Goal: Task Accomplishment & Management: Use online tool/utility

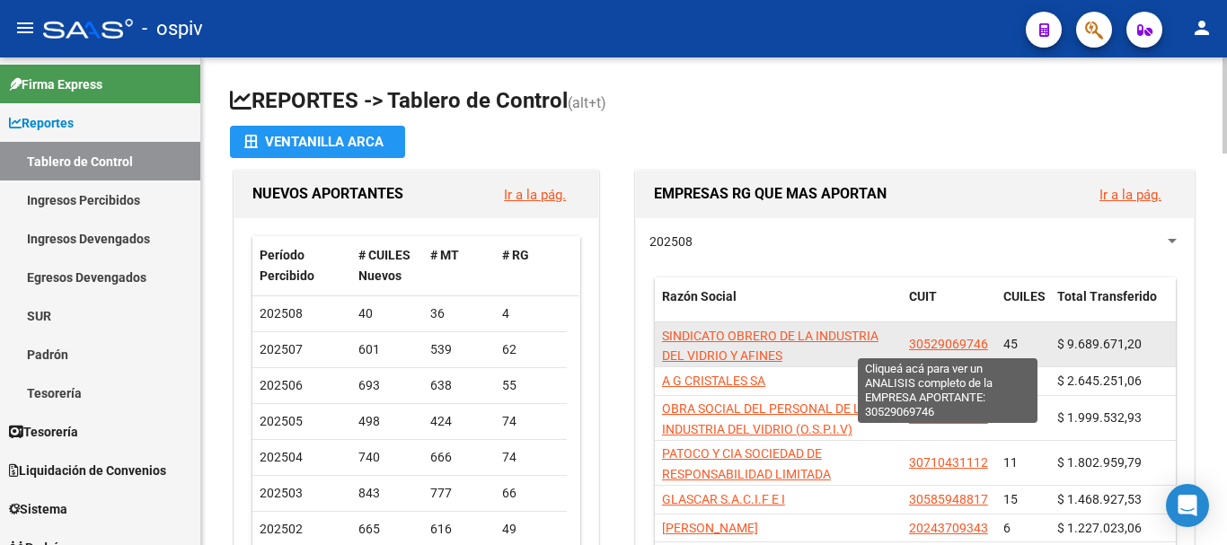
click at [961, 344] on span "30529069746" at bounding box center [948, 344] width 79 height 14
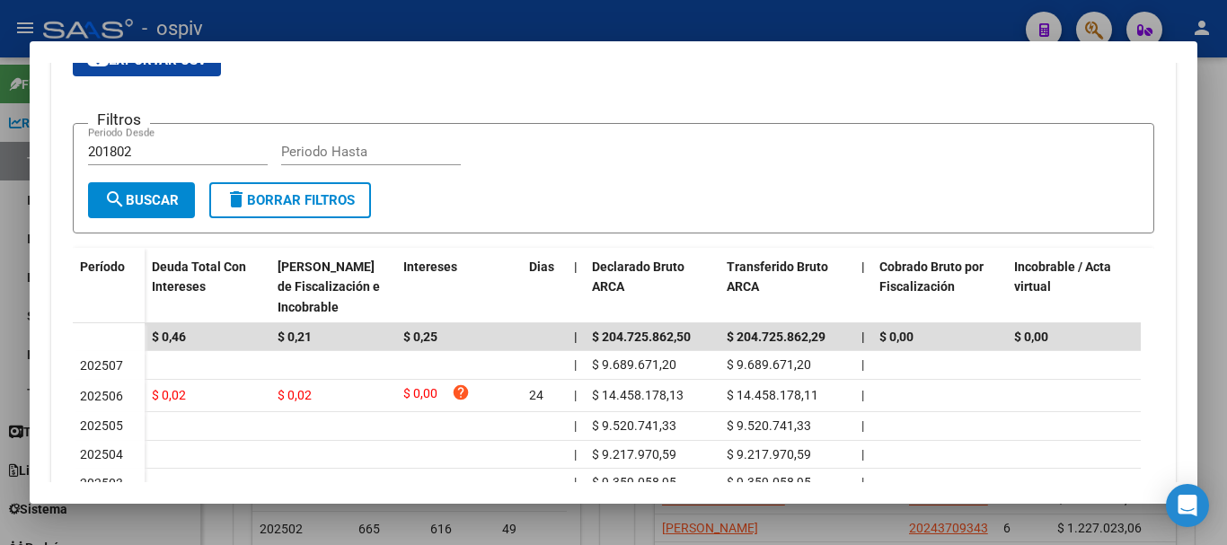
scroll to position [287, 0]
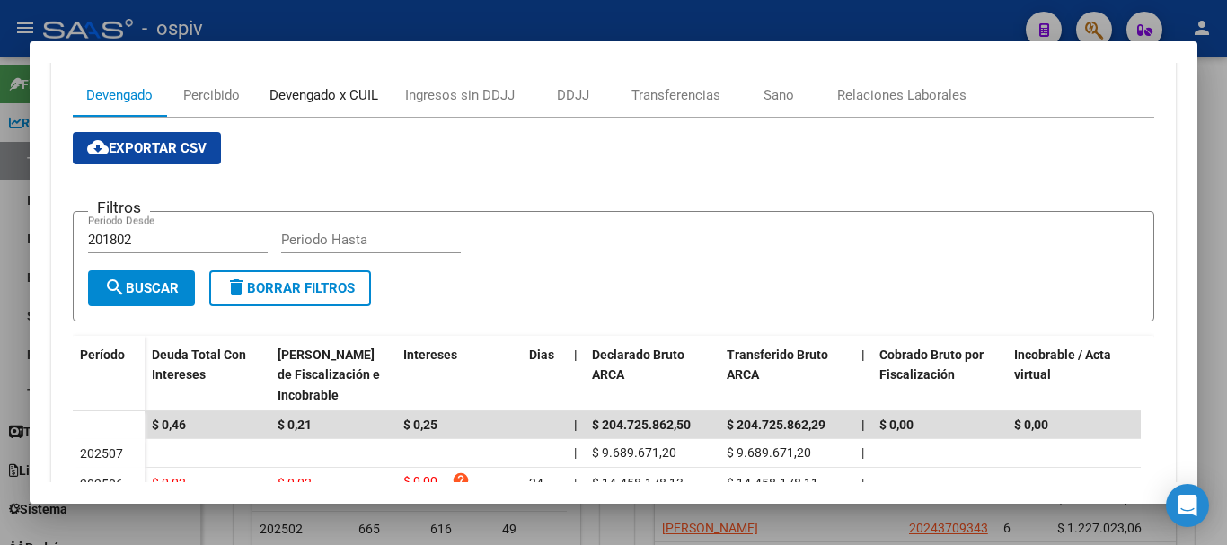
click at [330, 103] on div "Devengado x CUIL" at bounding box center [323, 95] width 109 height 20
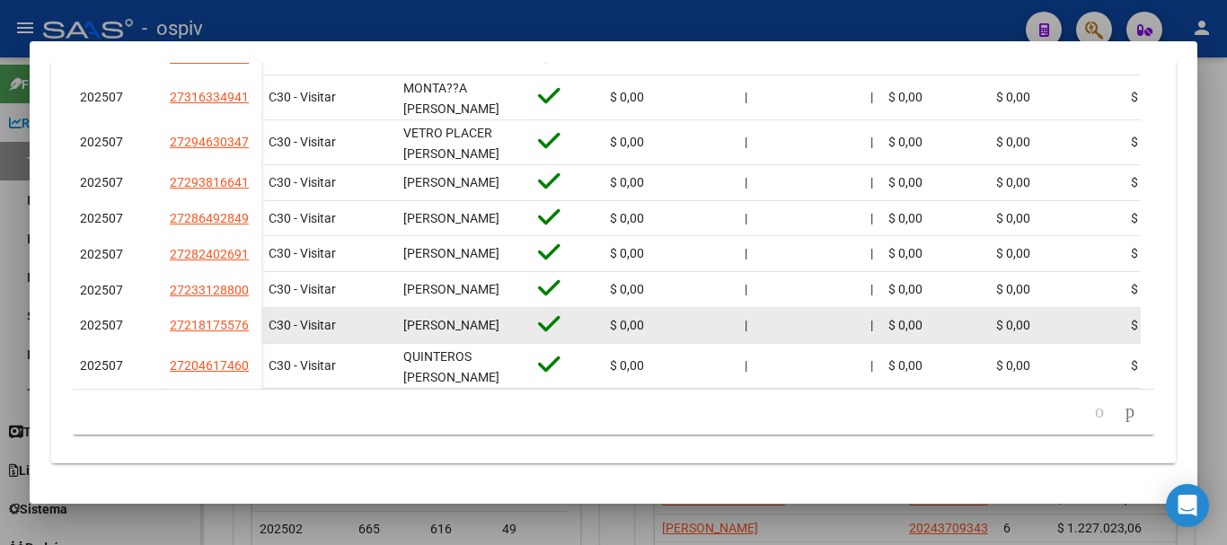
scroll to position [793, 0]
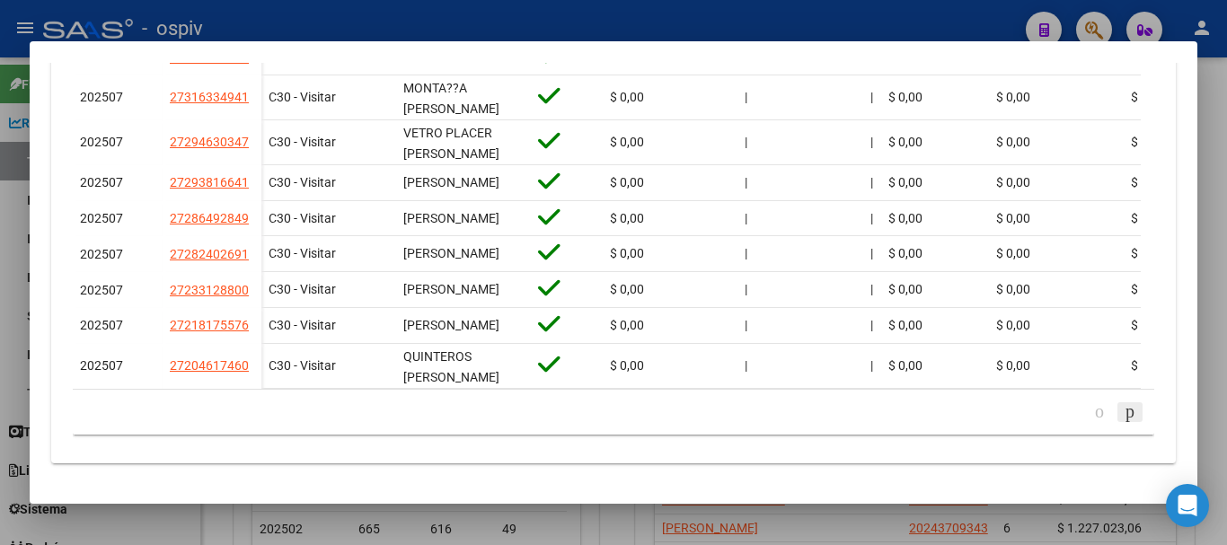
click at [1123, 416] on icon "go to next page" at bounding box center [1130, 412] width 14 height 22
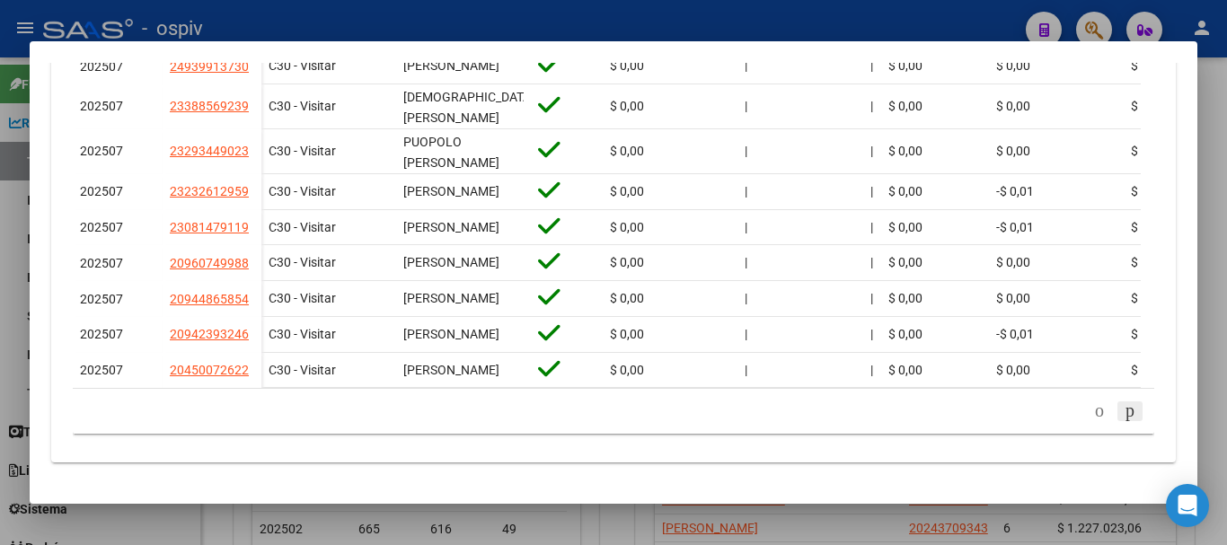
click at [1123, 413] on icon "go to next page" at bounding box center [1130, 411] width 14 height 22
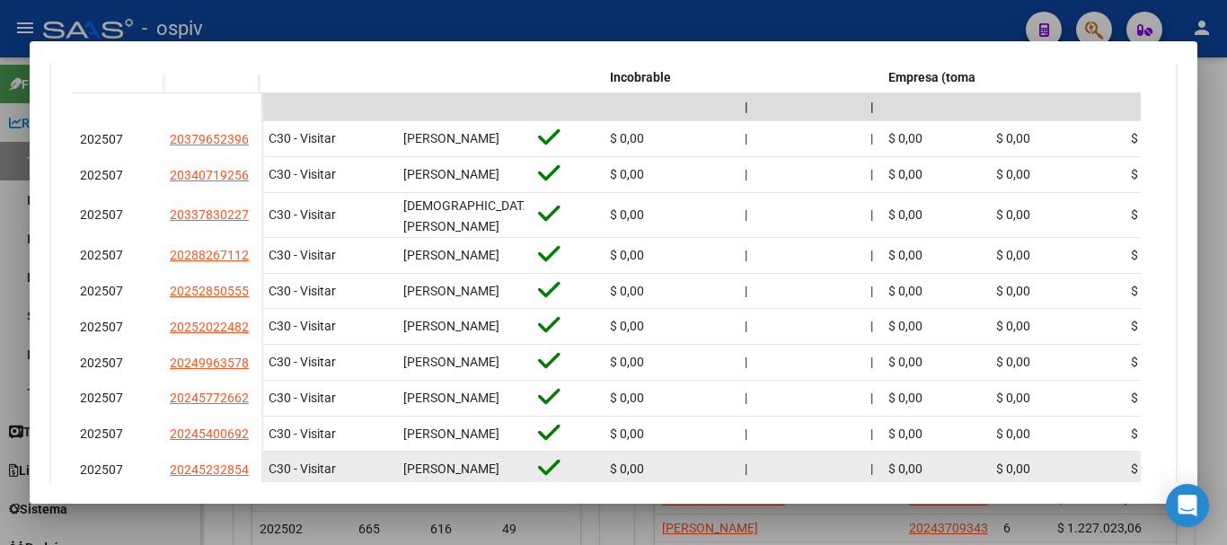
scroll to position [785, 0]
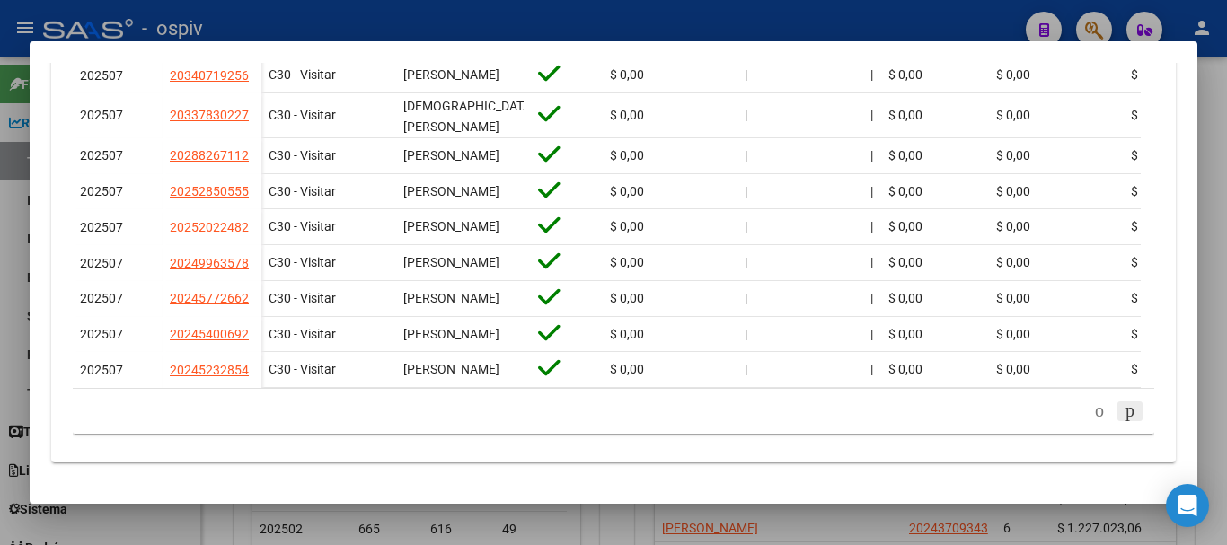
click at [1123, 410] on icon "go to next page" at bounding box center [1130, 411] width 14 height 22
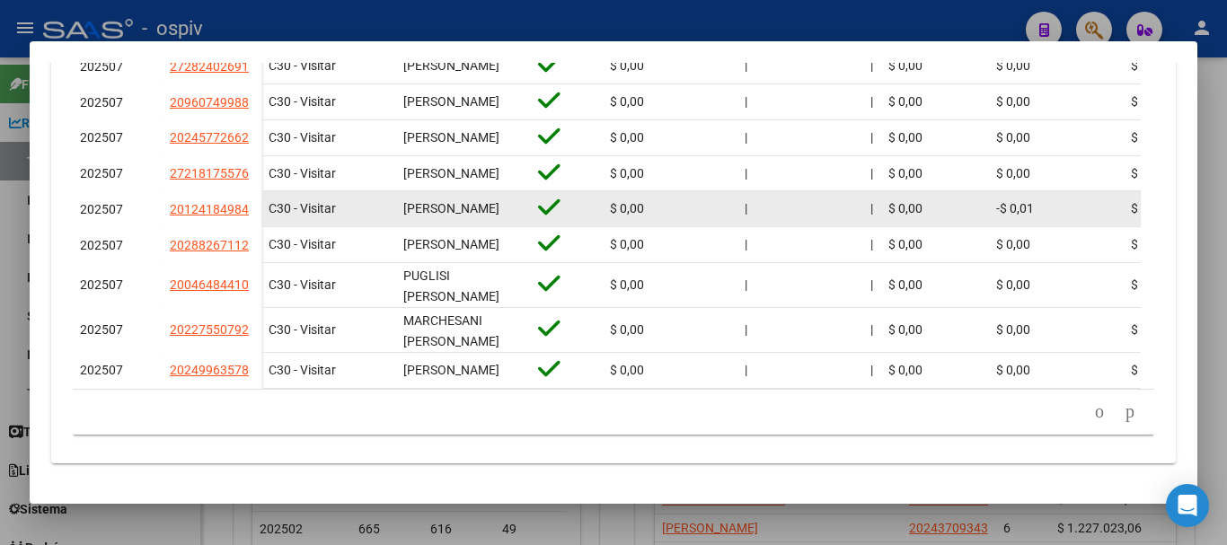
scroll to position [768, 0]
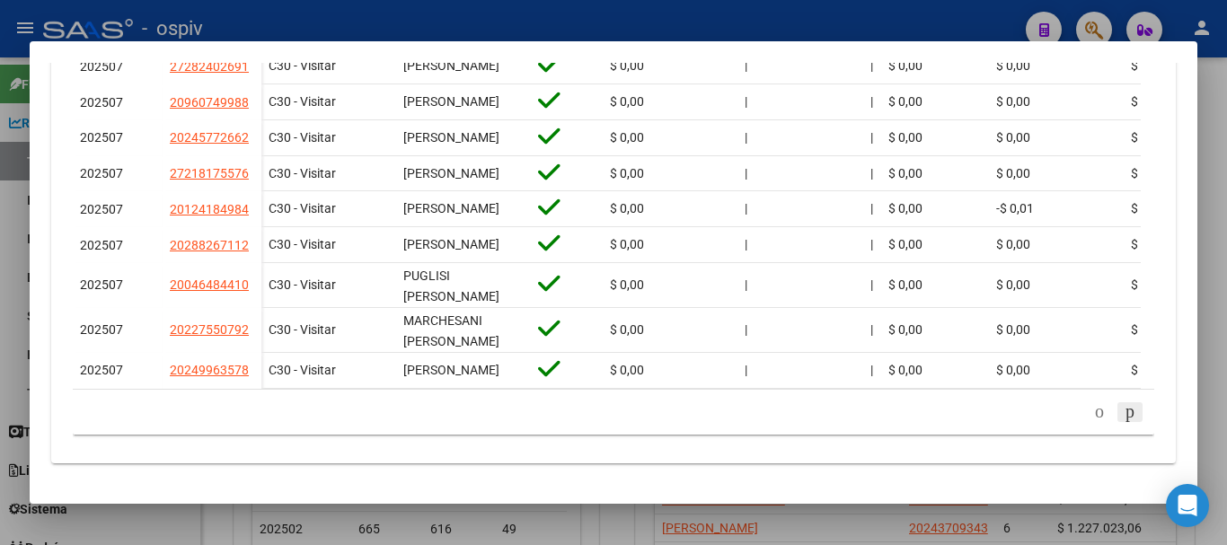
click at [1123, 409] on icon "go to next page" at bounding box center [1130, 412] width 14 height 22
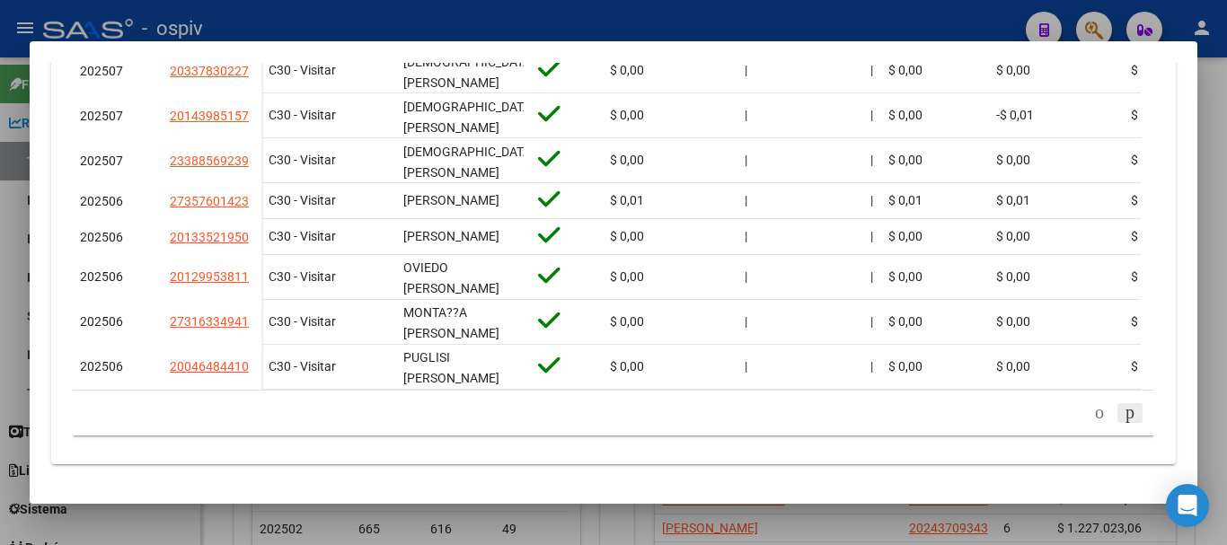
click at [1123, 423] on icon "go to next page" at bounding box center [1130, 412] width 14 height 22
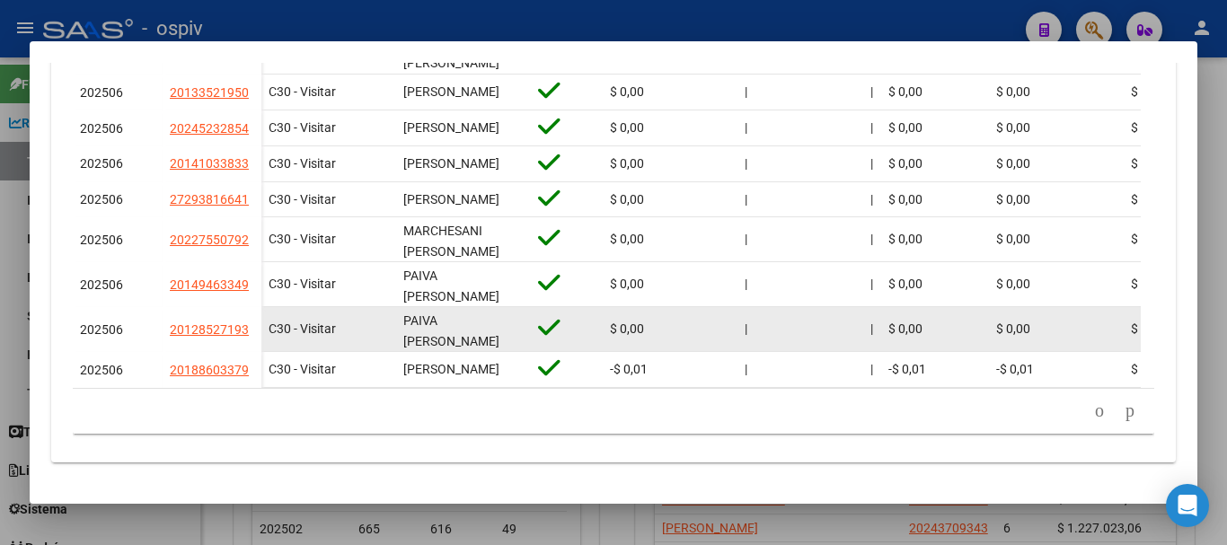
scroll to position [785, 0]
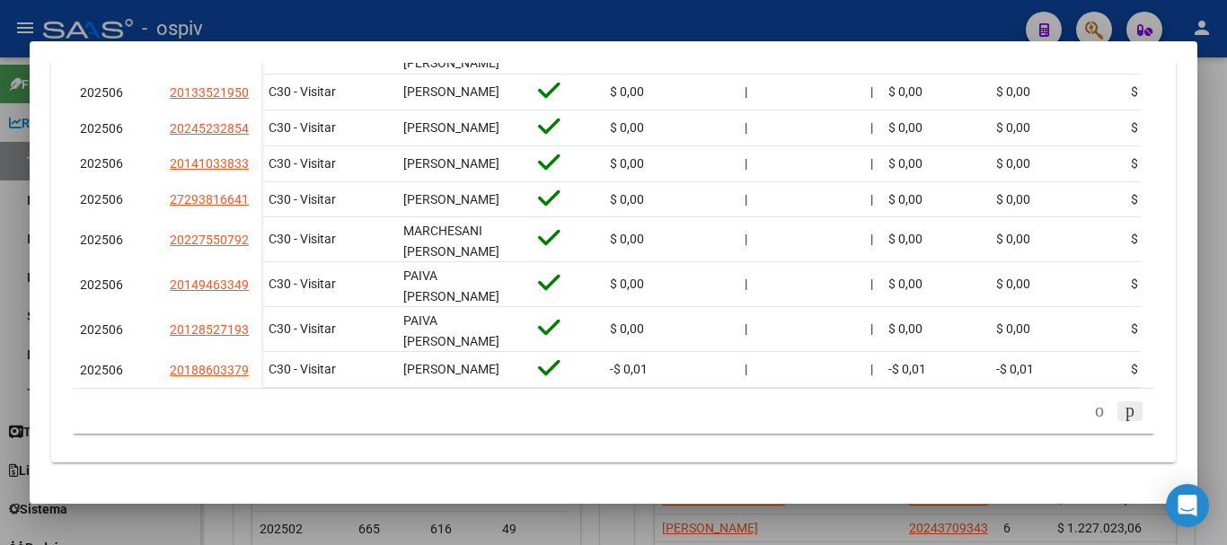
click at [1123, 408] on icon "go to next page" at bounding box center [1130, 411] width 14 height 22
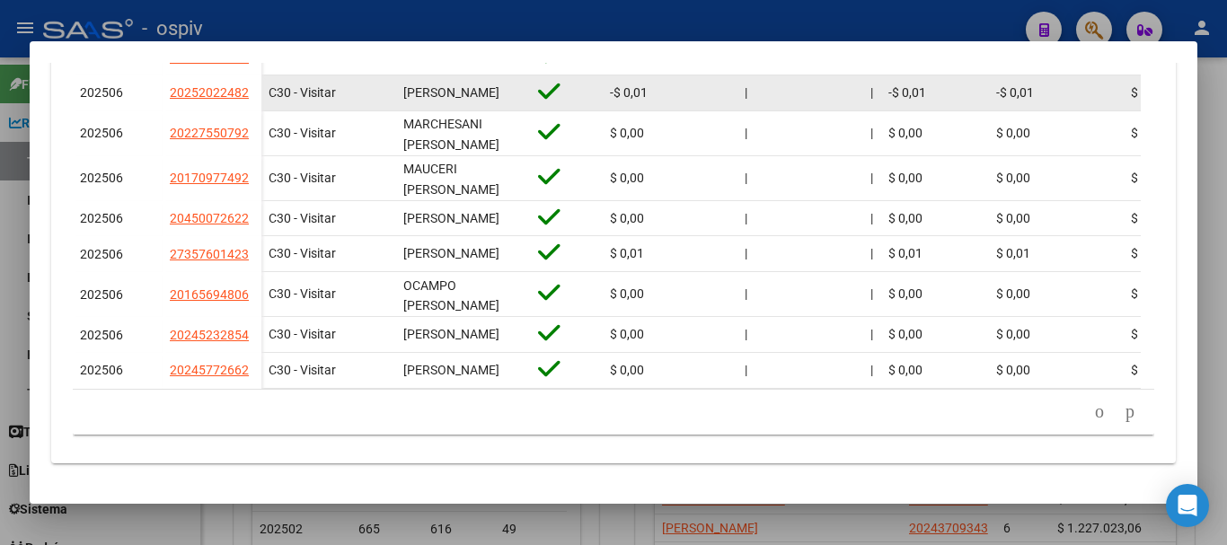
scroll to position [793, 0]
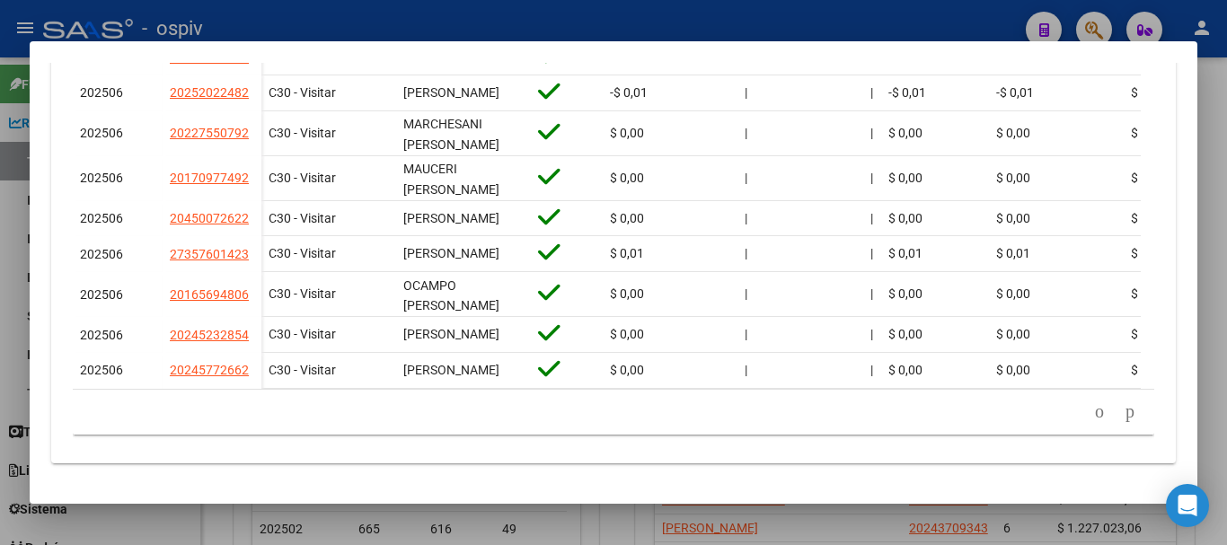
click at [843, 26] on div at bounding box center [613, 272] width 1227 height 545
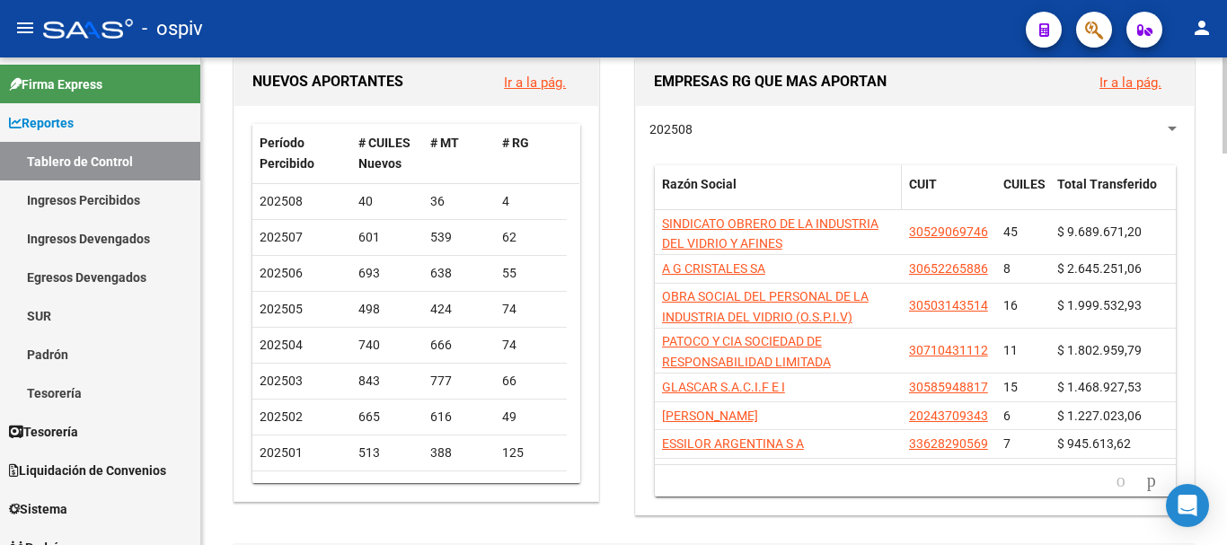
scroll to position [180, 0]
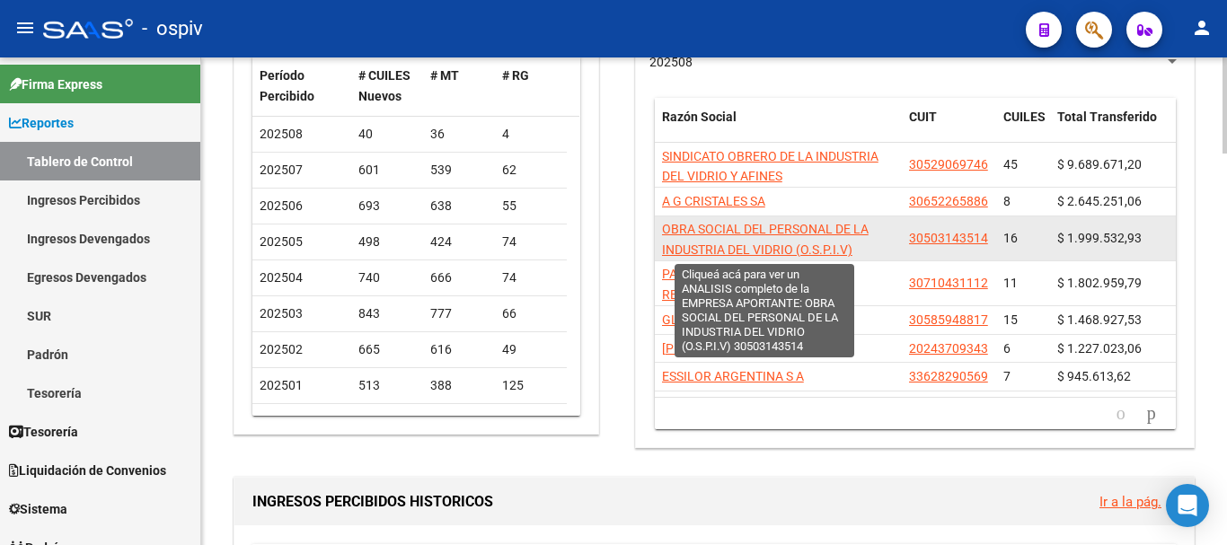
click at [797, 233] on span "OBRA SOCIAL DEL PERSONAL DE LA INDUSTRIA DEL VIDRIO (O.S.P.I.V)" at bounding box center [765, 239] width 207 height 35
type textarea "30503143514"
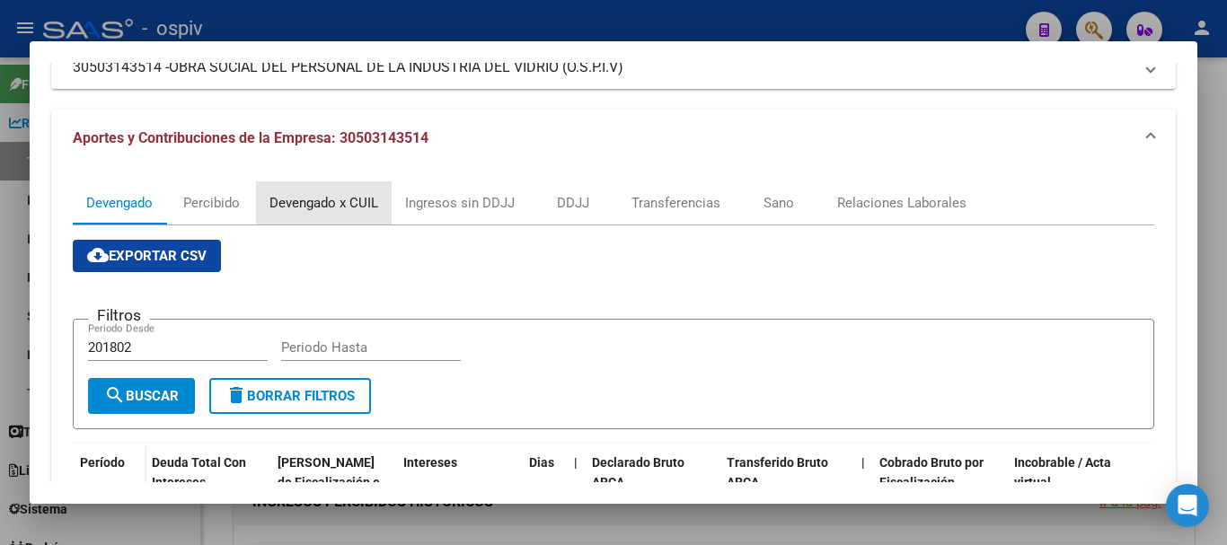
click at [292, 198] on div "Devengado x CUIL" at bounding box center [323, 203] width 109 height 20
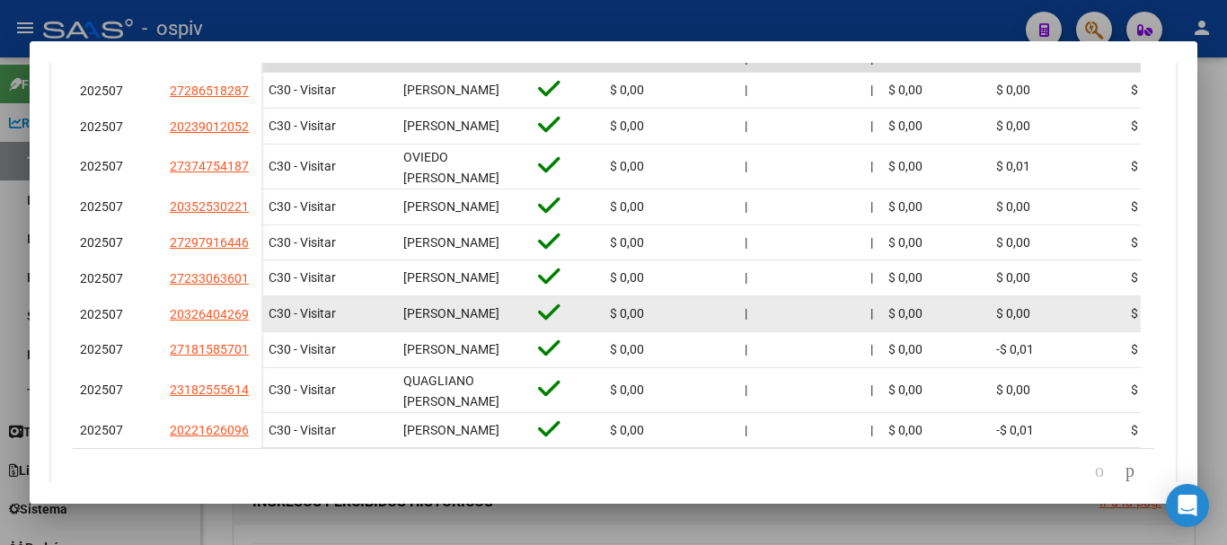
scroll to position [785, 0]
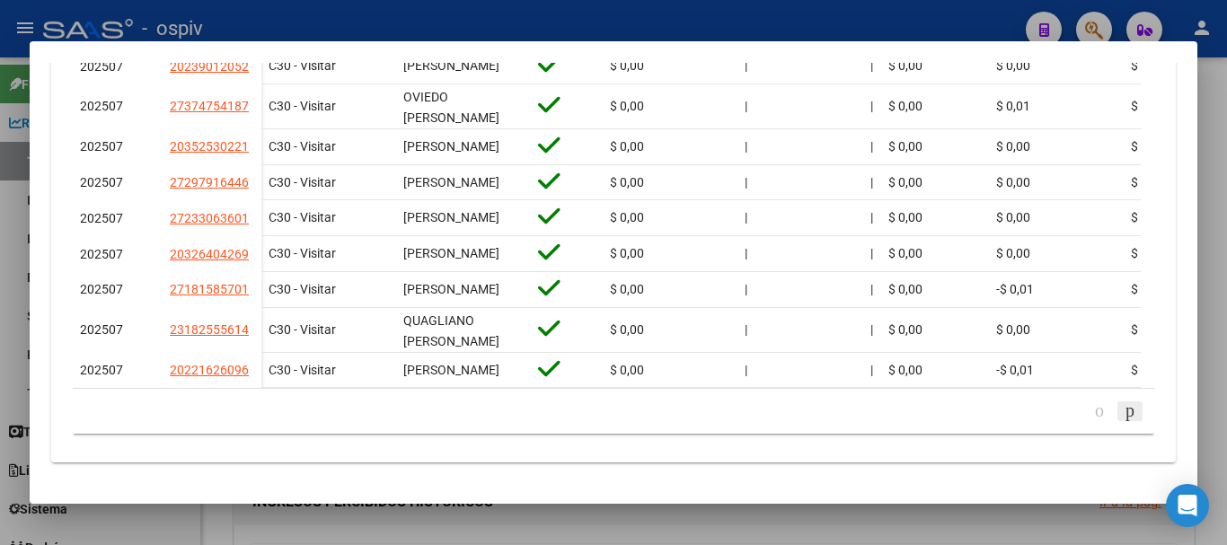
click at [1123, 412] on link "go to next page" at bounding box center [1129, 411] width 25 height 20
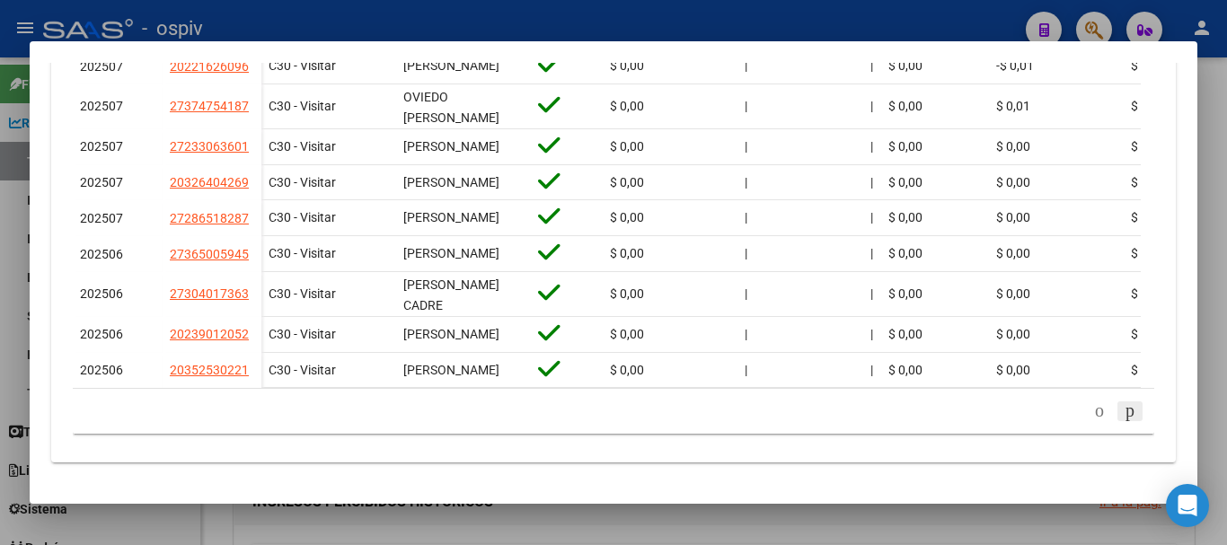
click at [1123, 412] on icon "go to next page" at bounding box center [1130, 411] width 14 height 22
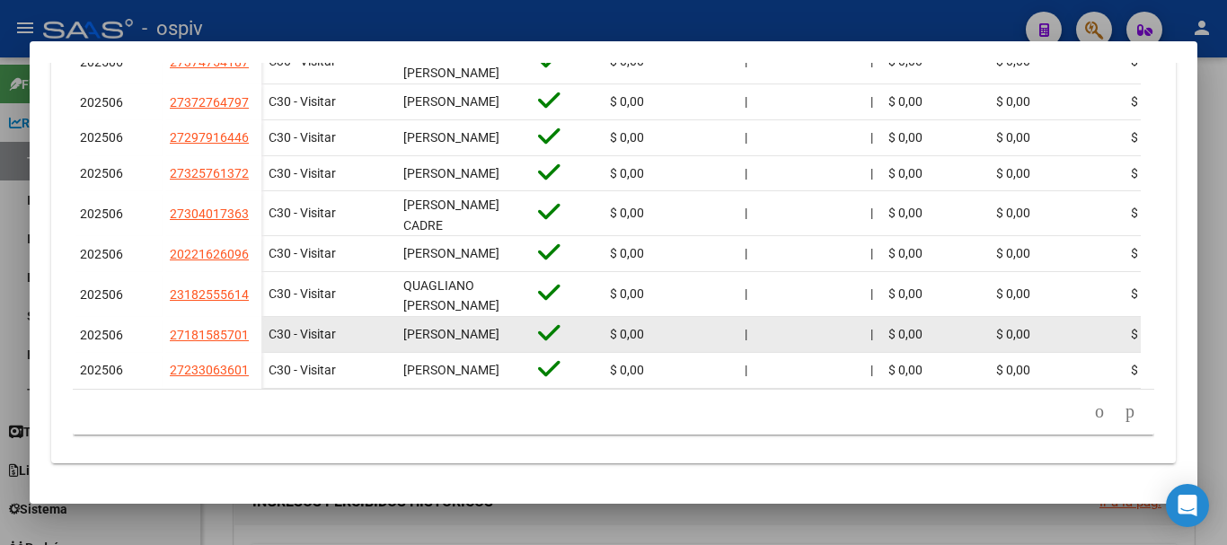
scroll to position [801, 0]
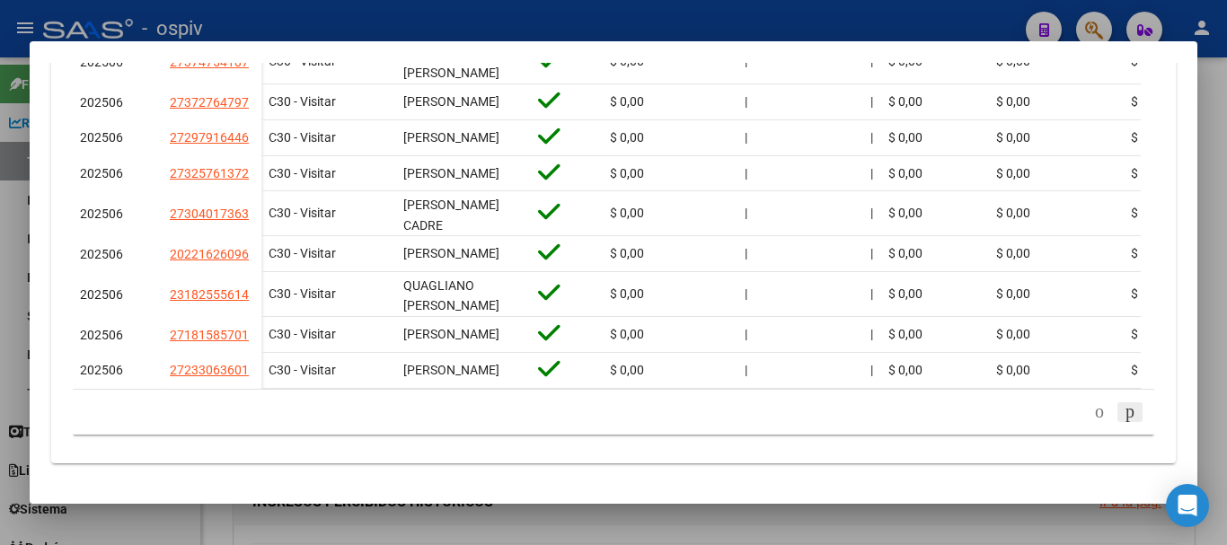
click at [1123, 415] on icon "go to next page" at bounding box center [1130, 412] width 14 height 22
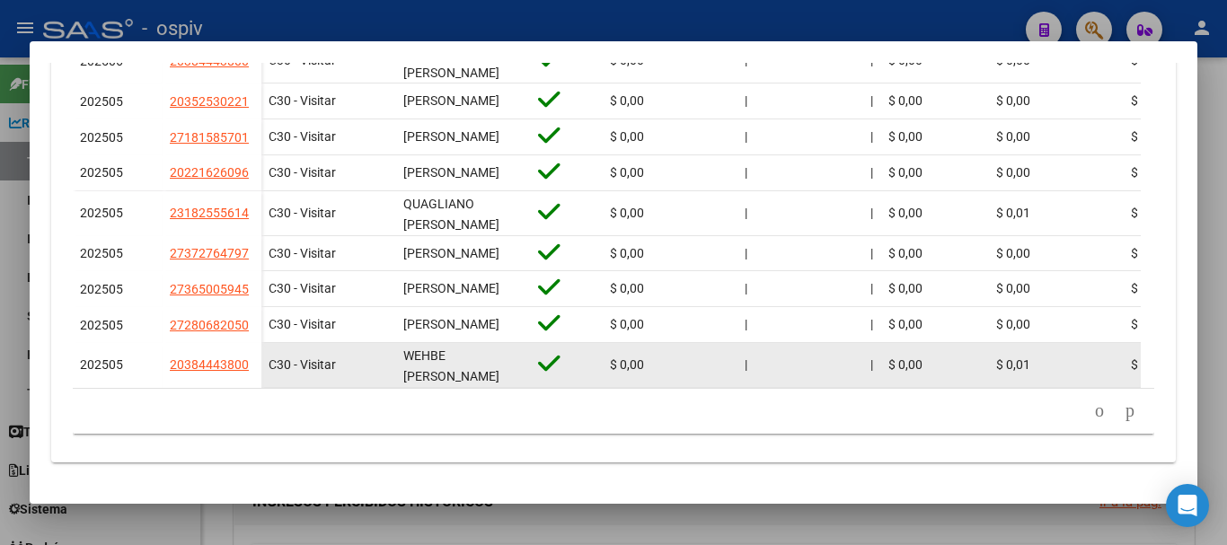
scroll to position [793, 0]
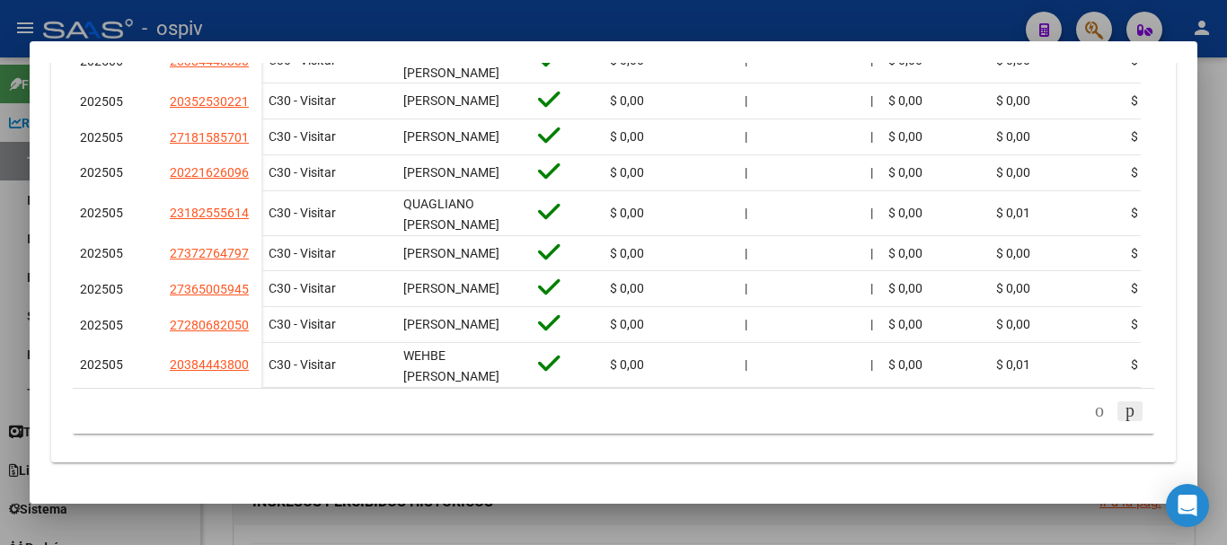
click at [1123, 405] on icon "go to next page" at bounding box center [1130, 411] width 14 height 22
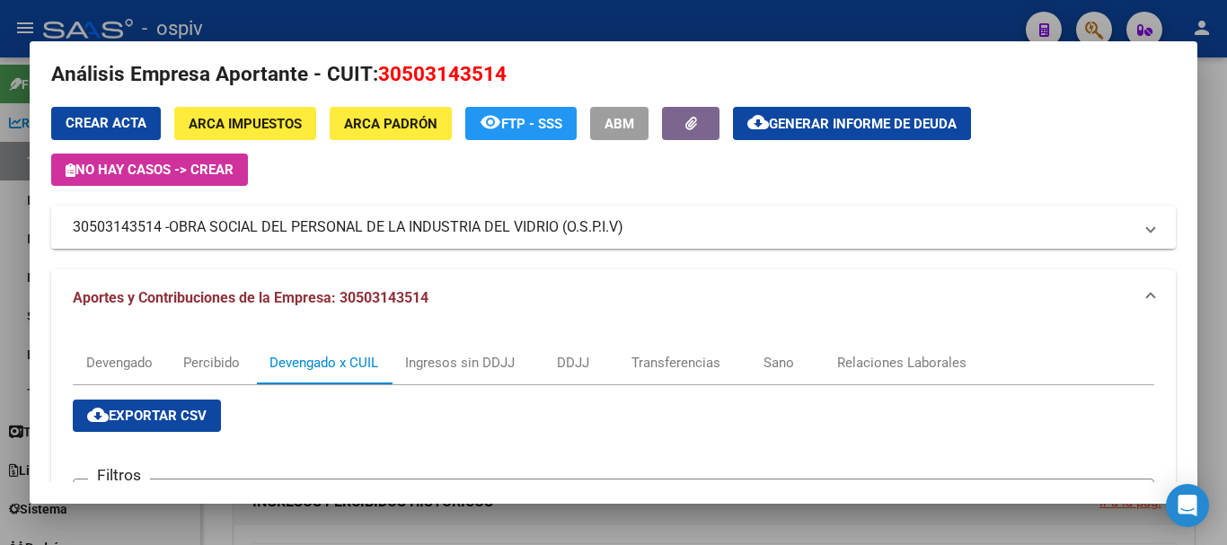
scroll to position [0, 0]
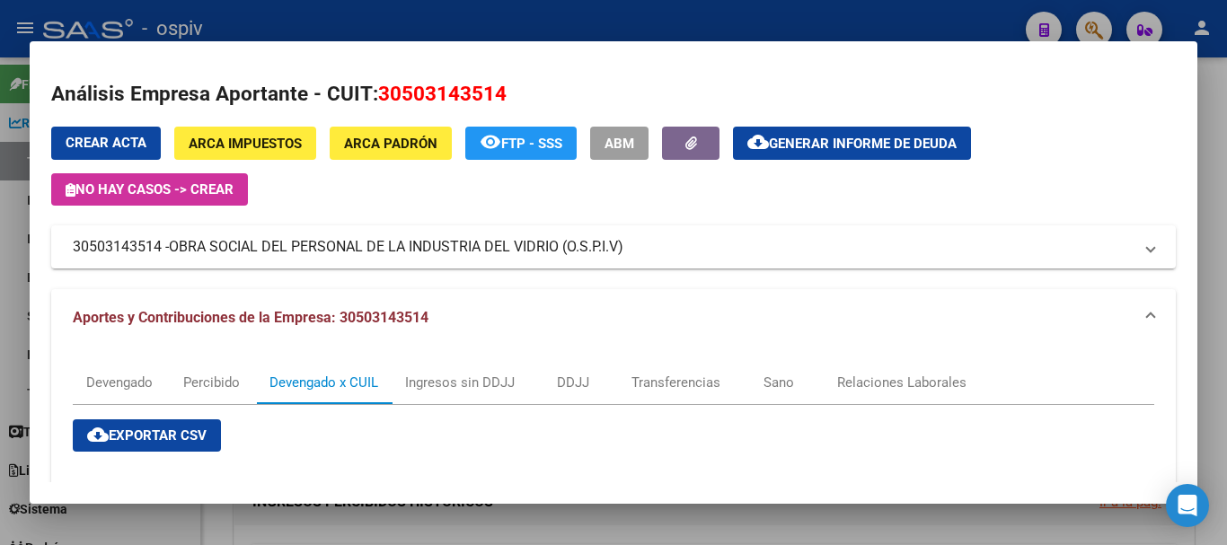
click at [419, 3] on div at bounding box center [613, 272] width 1227 height 545
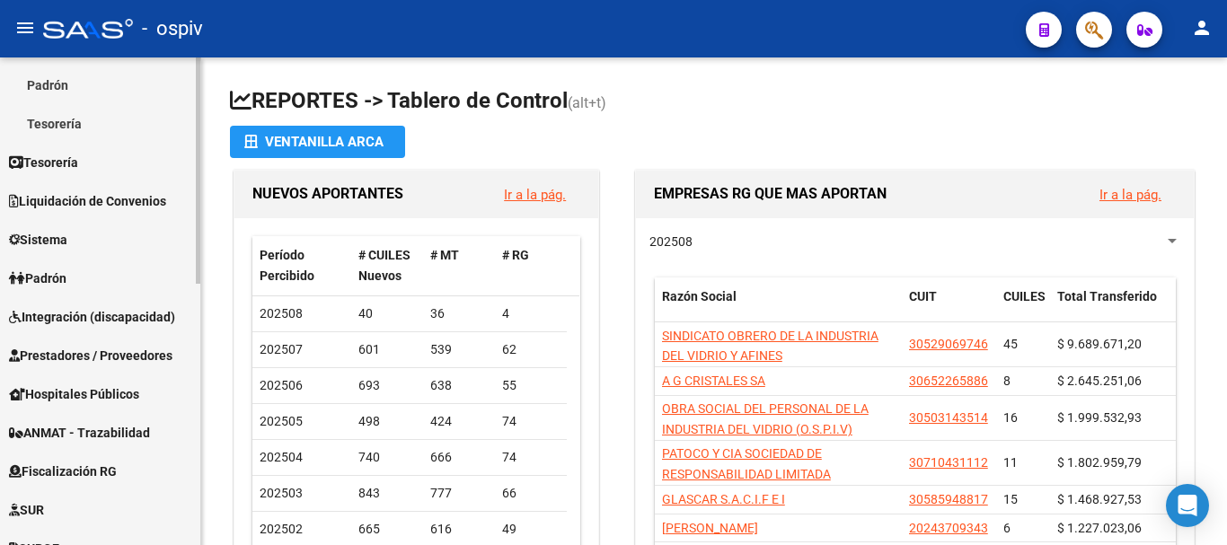
scroll to position [359, 0]
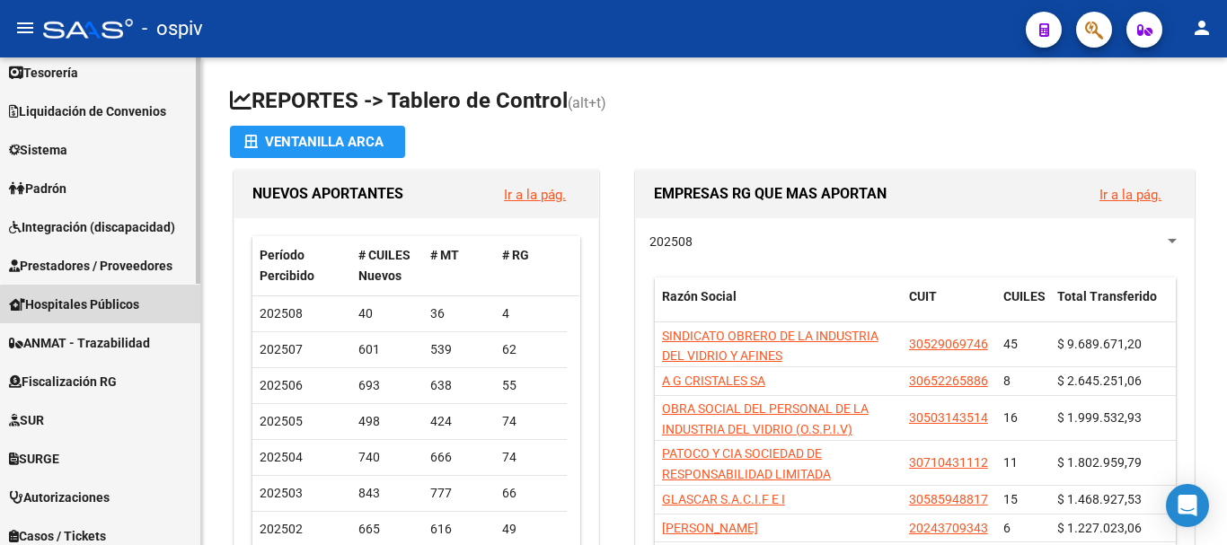
click at [101, 310] on span "Hospitales Públicos" at bounding box center [74, 305] width 130 height 20
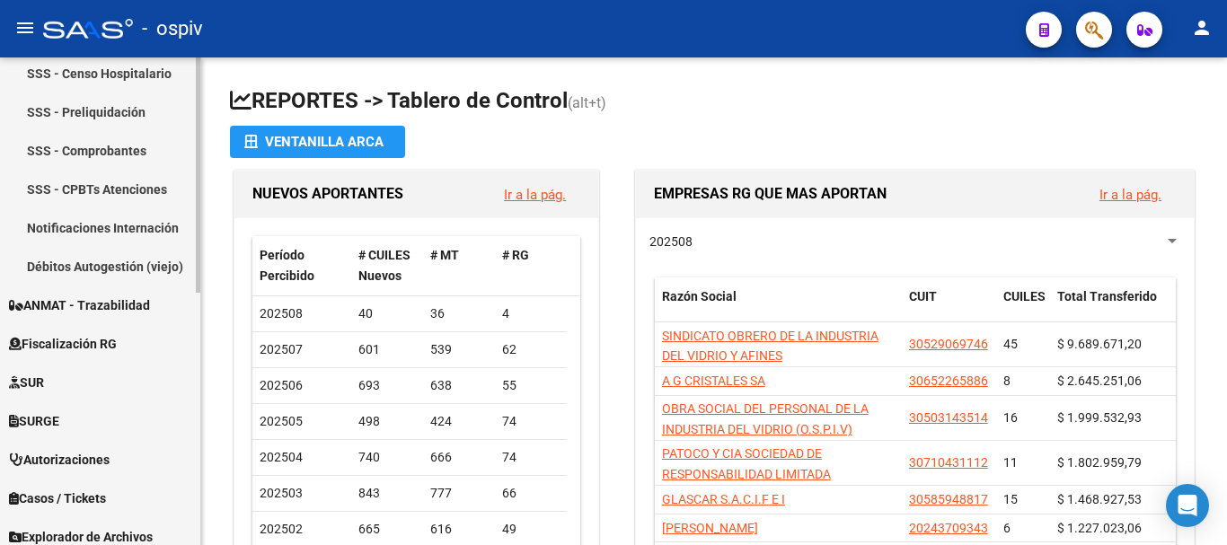
scroll to position [448, 0]
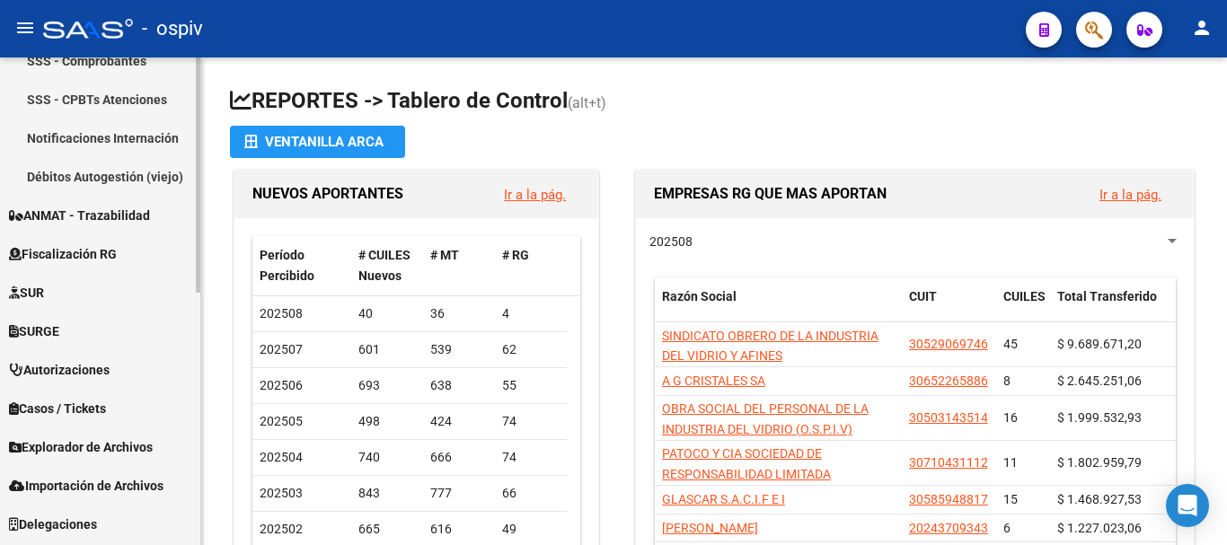
click at [142, 260] on link "Fiscalización RG" at bounding box center [100, 253] width 200 height 39
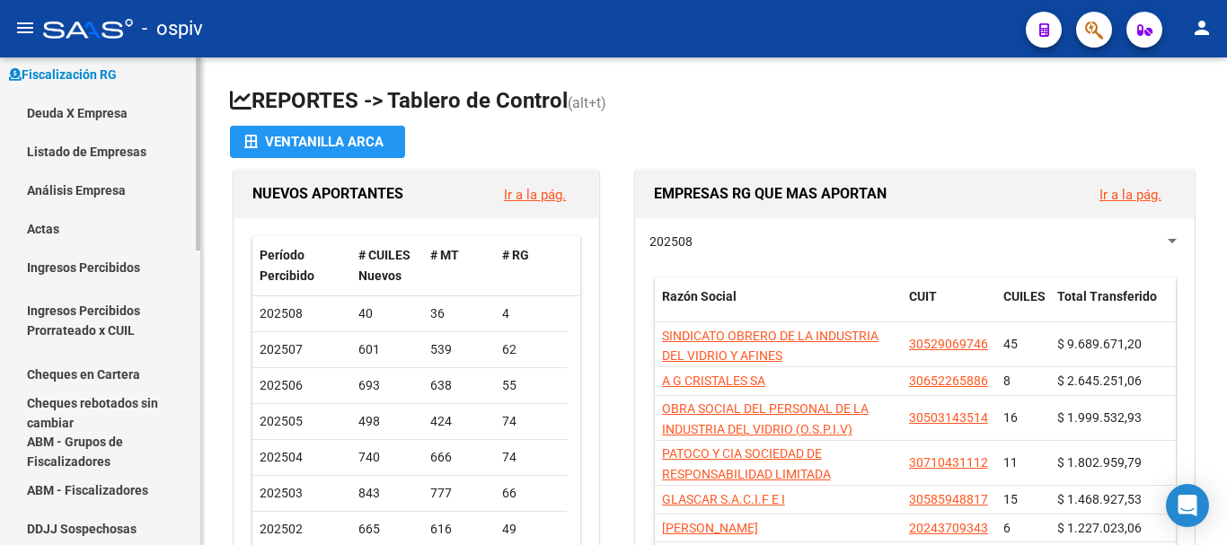
scroll to position [387, 0]
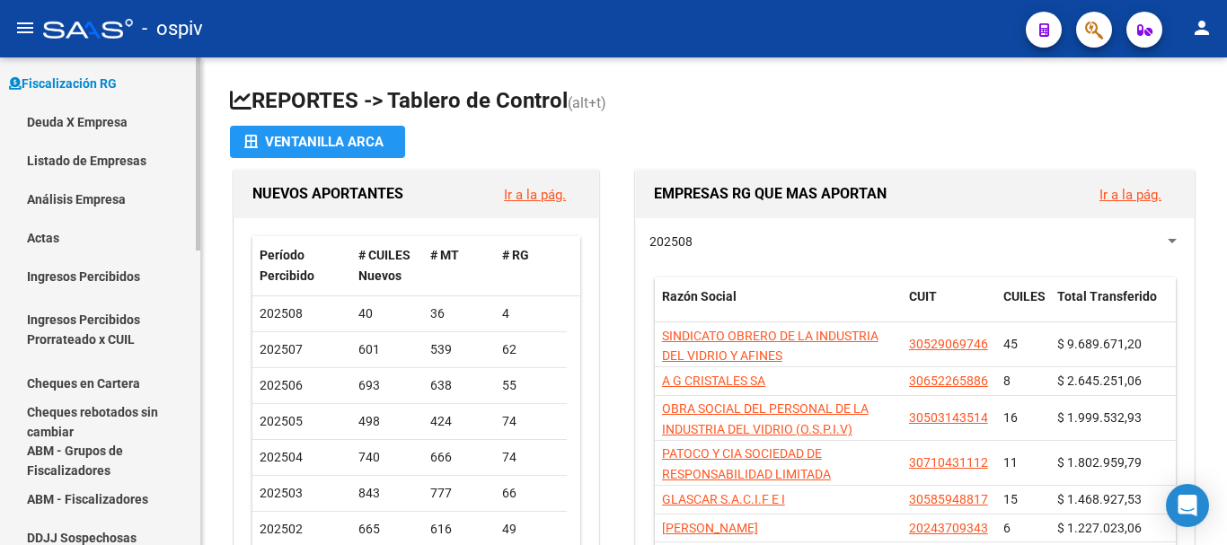
click at [105, 202] on link "Análisis Empresa" at bounding box center [100, 199] width 200 height 39
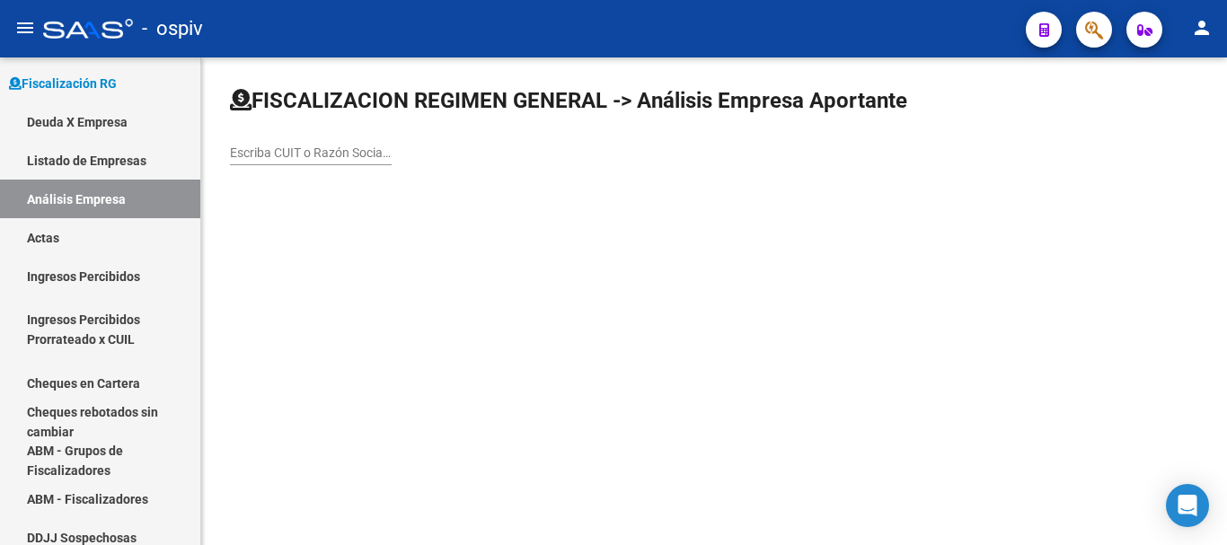
click at [336, 145] on input "Escriba CUIT o Razón Social para buscar" at bounding box center [311, 152] width 162 height 15
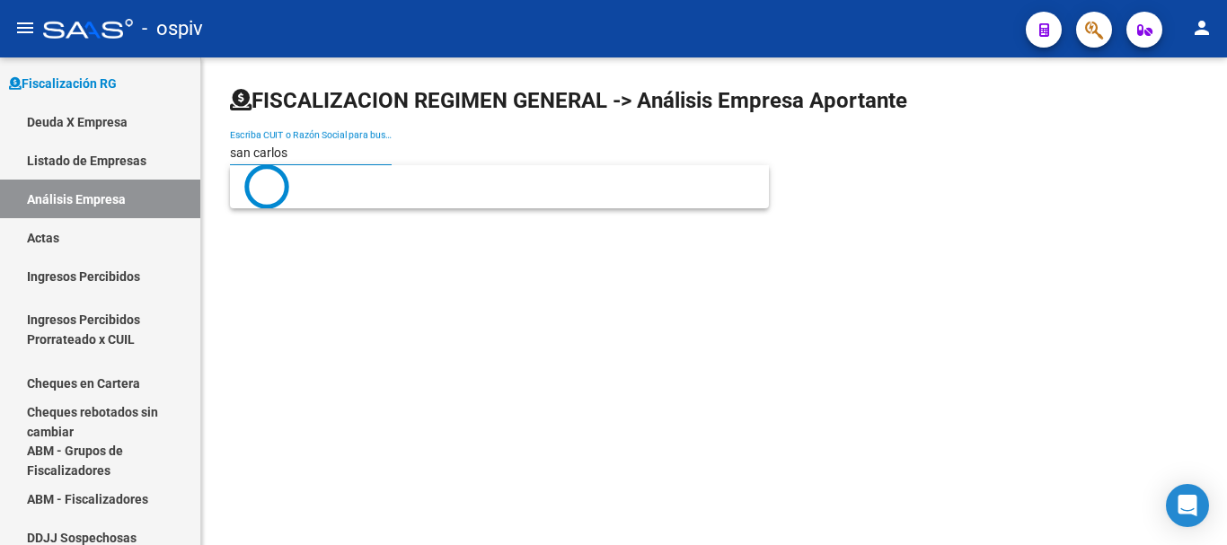
type input "san carlos"
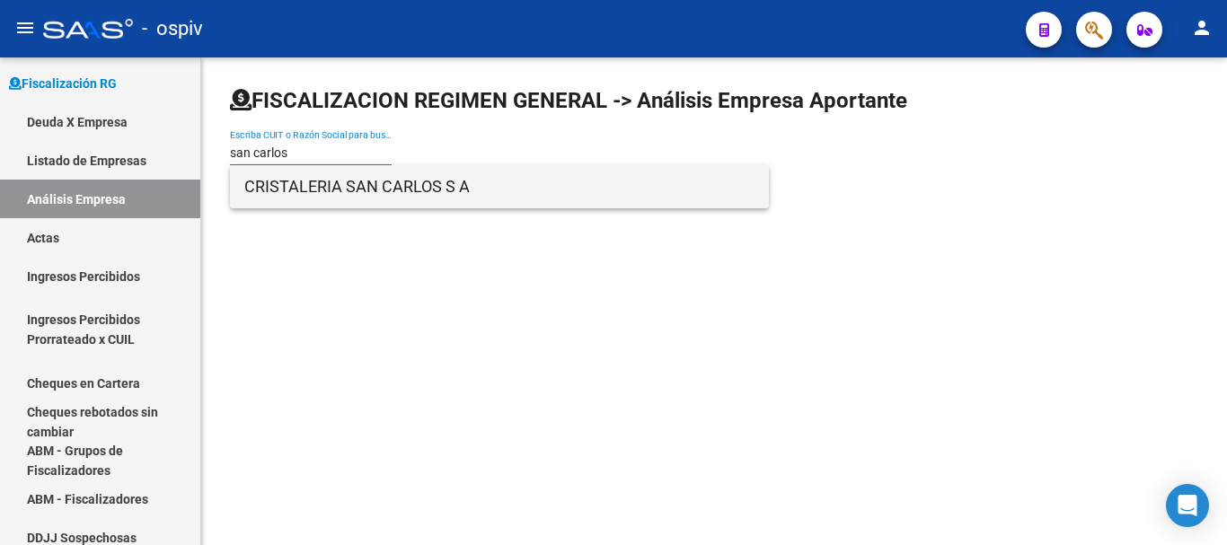
click at [362, 191] on span "CRISTALERIA SAN CARLOS S A" at bounding box center [499, 186] width 510 height 43
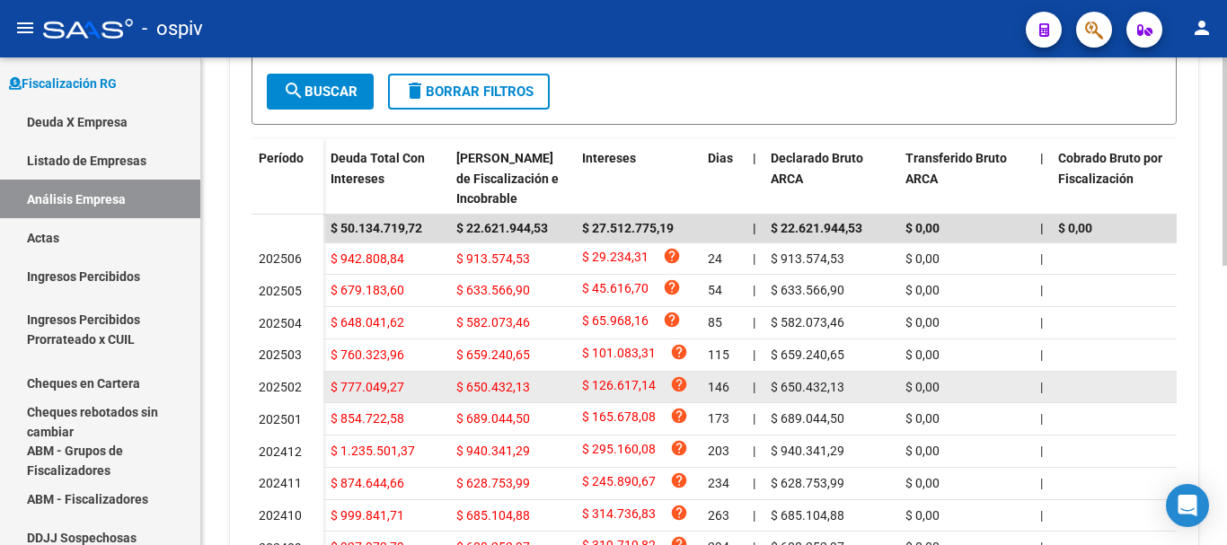
scroll to position [359, 0]
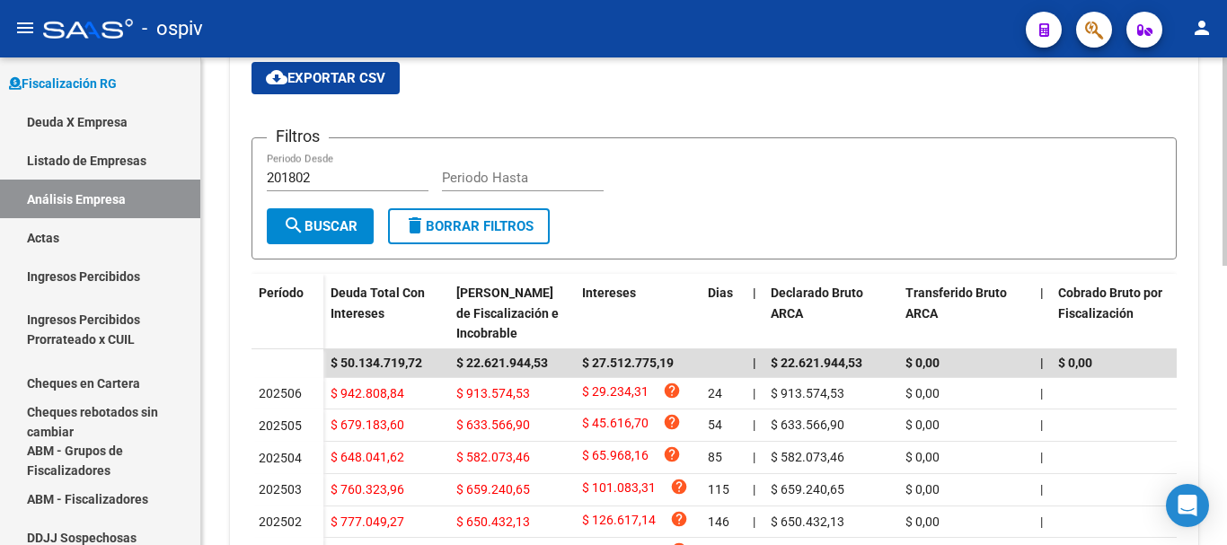
click at [314, 181] on input "201802" at bounding box center [348, 178] width 162 height 16
click at [474, 176] on input "Periodo Hasta" at bounding box center [523, 178] width 162 height 16
click at [344, 174] on input "201802" at bounding box center [348, 178] width 162 height 16
type input "201501"
click at [446, 185] on input "Periodo Hasta" at bounding box center [523, 178] width 162 height 16
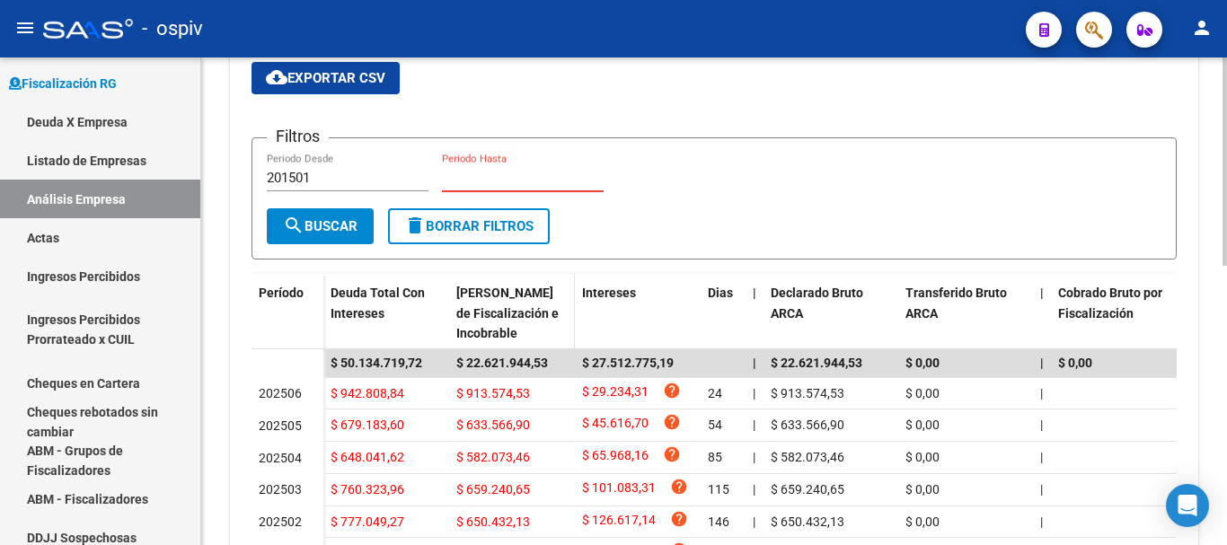
type input "0"
type input "202508"
click at [367, 234] on button "search Buscar" at bounding box center [320, 226] width 107 height 36
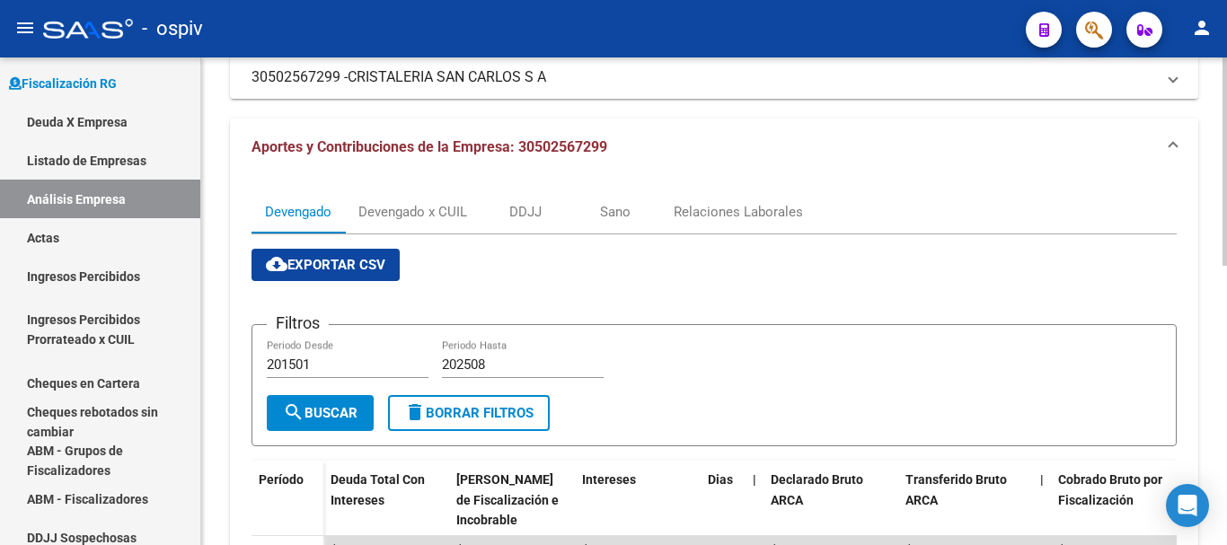
scroll to position [180, 0]
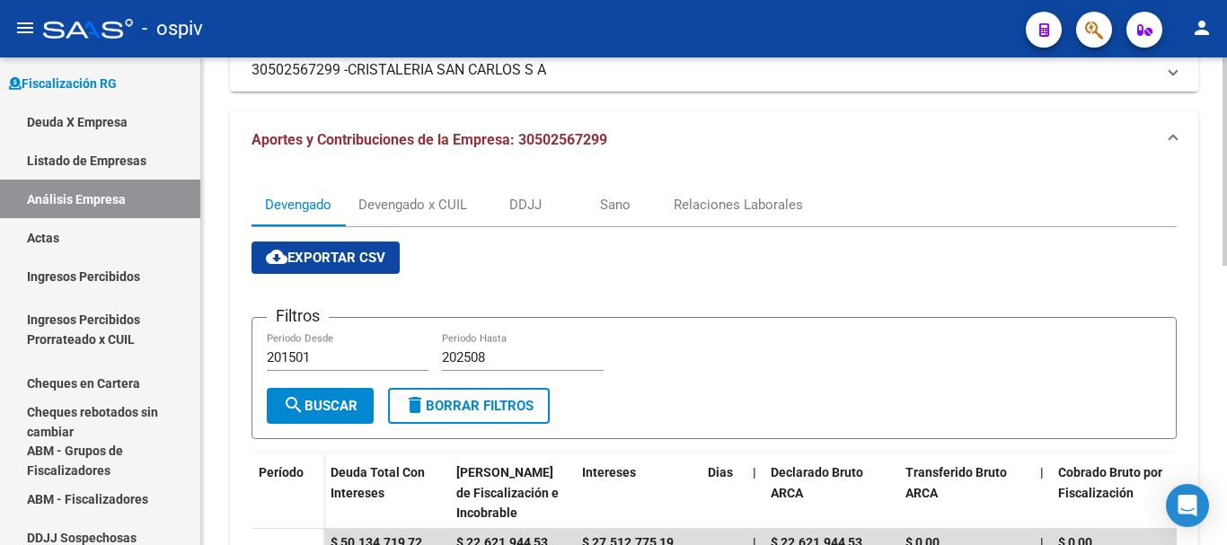
click at [367, 257] on span "cloud_download Exportar CSV" at bounding box center [325, 258] width 119 height 16
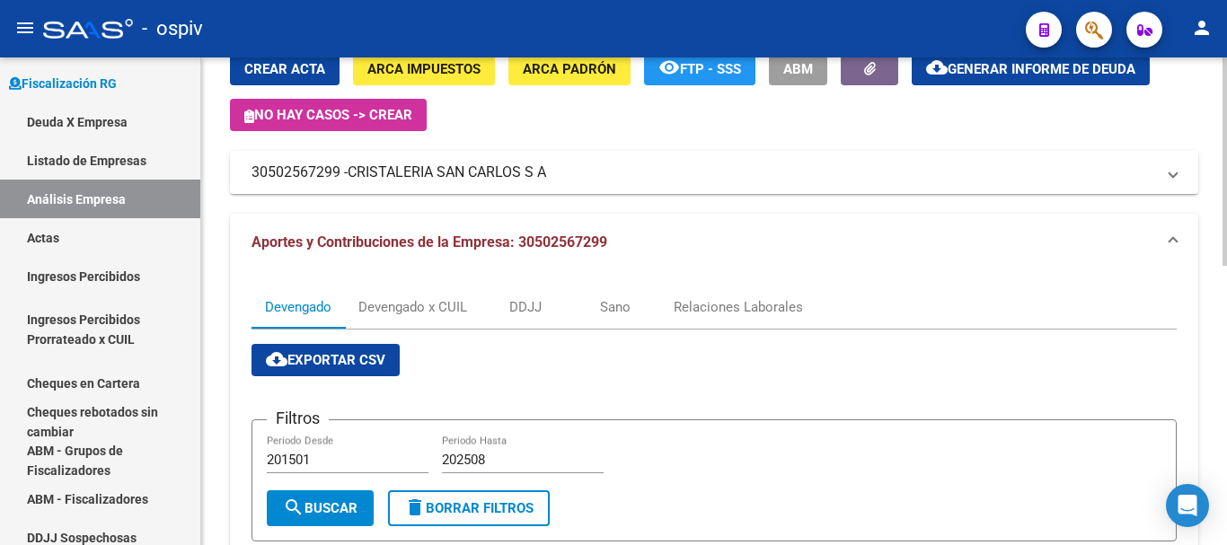
scroll to position [0, 0]
